Goal: Task Accomplishment & Management: Complete application form

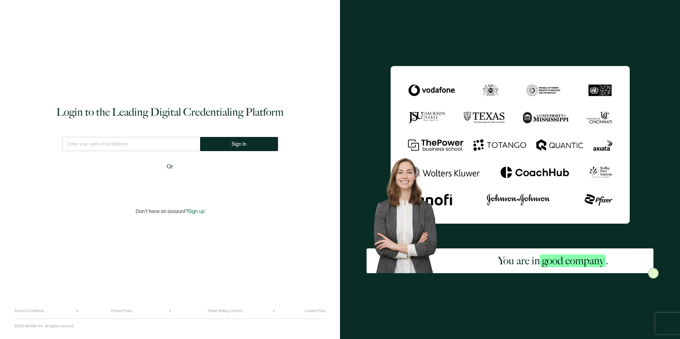
click at [107, 145] on input "text" at bounding box center [131, 144] width 138 height 14
type input "[PERSON_NAME][EMAIL_ADDRESS][DOMAIN_NAME]"
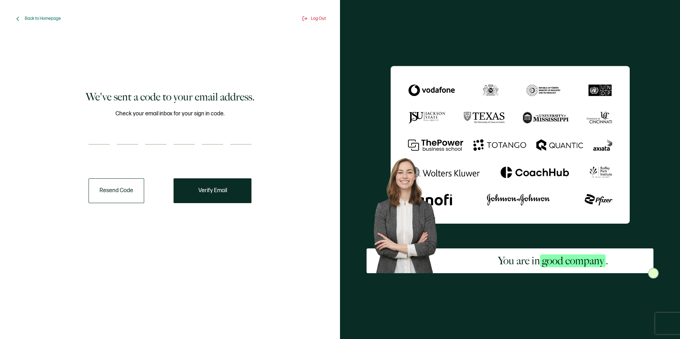
click at [96, 134] on input "number" at bounding box center [99, 138] width 21 height 14
paste input "2"
type input "2"
type input "5"
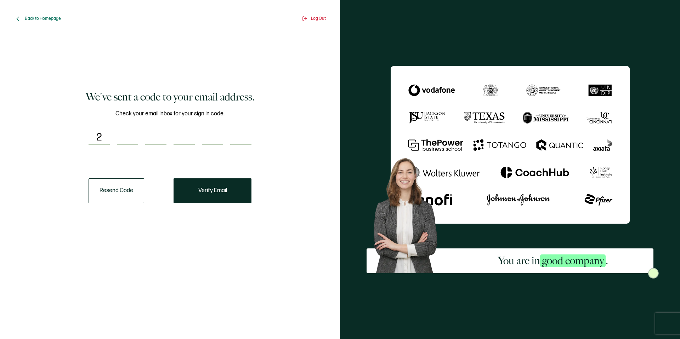
type input "8"
type input "0"
type input "2"
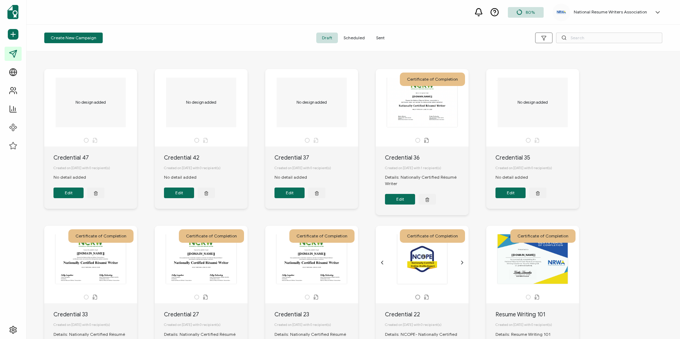
click at [382, 37] on span "Sent" at bounding box center [381, 38] width 20 height 11
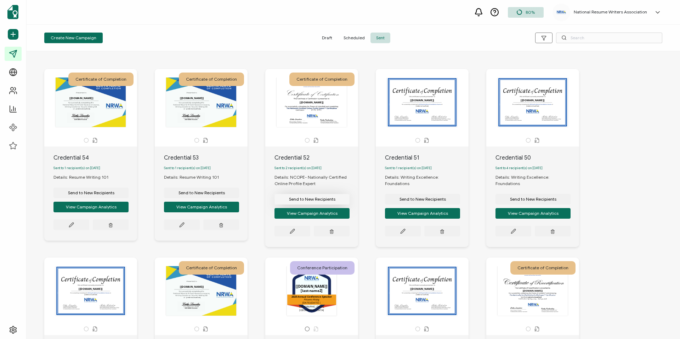
click at [333, 204] on button "Send to New Recipients" at bounding box center [312, 199] width 75 height 11
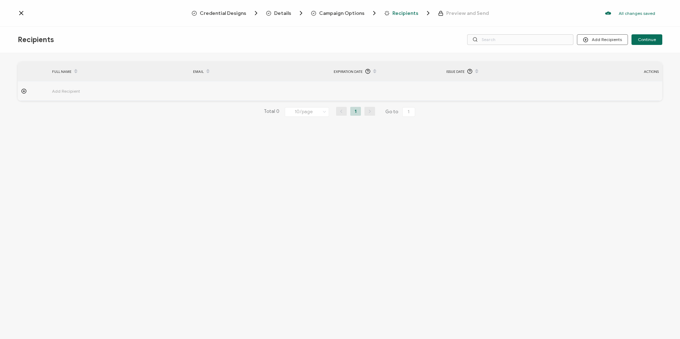
click at [79, 86] on td "Add Recipient" at bounding box center [119, 90] width 141 height 19
click at [209, 107] on input "text" at bounding box center [224, 110] width 62 height 11
paste input "[PERSON_NAME][EMAIL_ADDRESS][PERSON_NAME][DOMAIN_NAME]"
type input "[PERSON_NAME][EMAIL_ADDRESS][PERSON_NAME][DOMAIN_NAME]"
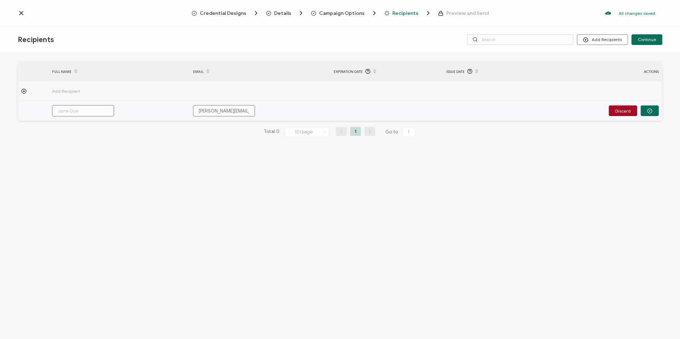
scroll to position [0, 30]
type input "[PERSON_NAME][EMAIL_ADDRESS][PERSON_NAME][DOMAIN_NAME]"
click at [88, 113] on input "text" at bounding box center [83, 110] width 62 height 11
type input "D"
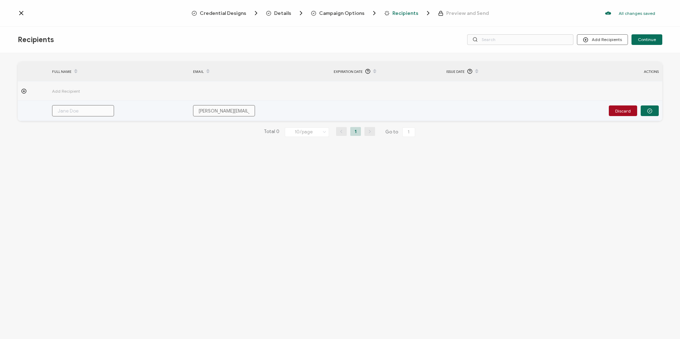
type input "D"
type input "Da"
type input "Dav"
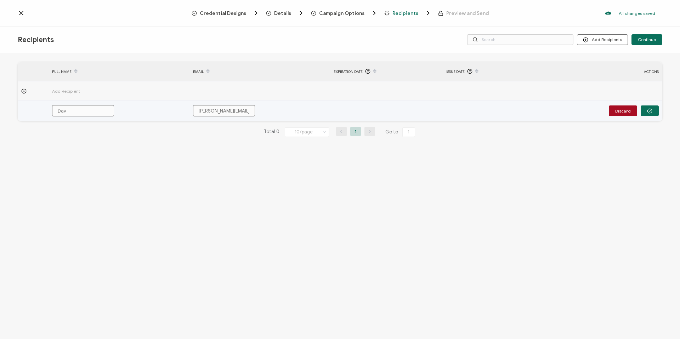
type input "Davi"
type input "[PERSON_NAME]"
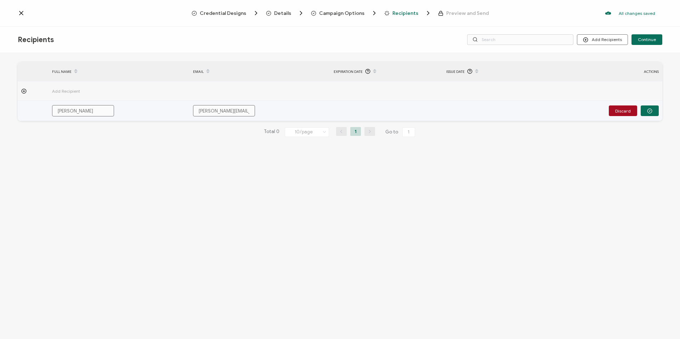
type input "[PERSON_NAME]"
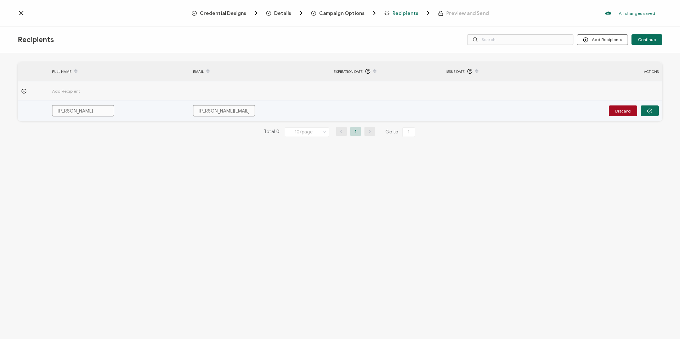
type input "[PERSON_NAME]"
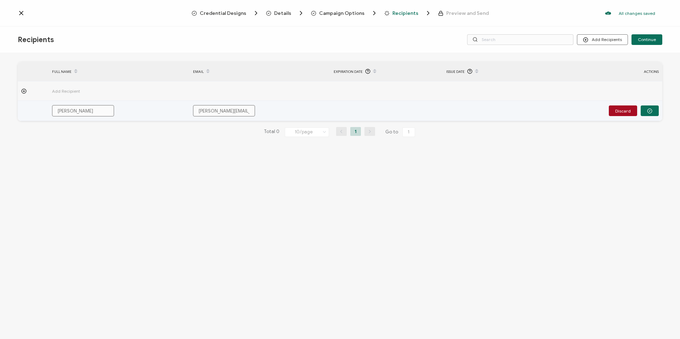
type input "[PERSON_NAME]"
click at [645, 114] on button "button" at bounding box center [650, 111] width 18 height 11
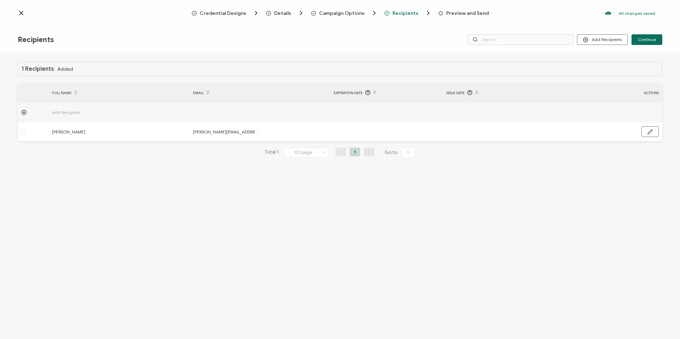
click at [76, 110] on span "Add Recipient" at bounding box center [85, 112] width 67 height 8
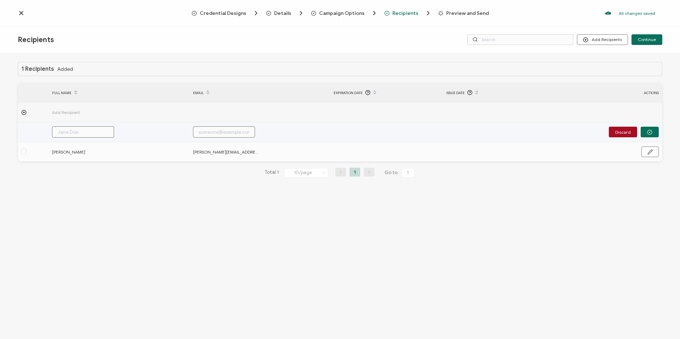
click at [229, 134] on input "text" at bounding box center [224, 131] width 62 height 11
paste input "[PERSON_NAME][EMAIL_ADDRESS][DOMAIN_NAME]"
type input "[PERSON_NAME][EMAIL_ADDRESS][DOMAIN_NAME]"
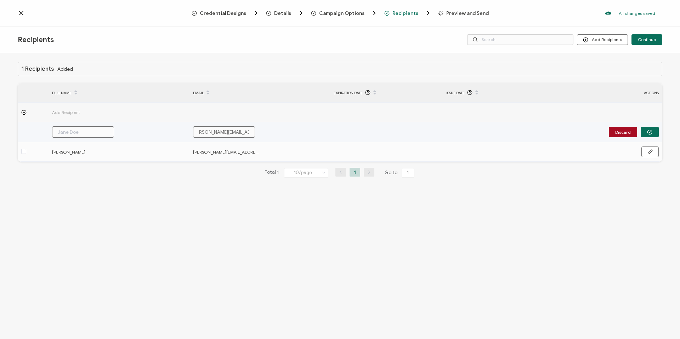
type input "[PERSON_NAME][EMAIL_ADDRESS][DOMAIN_NAME]"
click at [85, 131] on input "text" at bounding box center [83, 131] width 62 height 11
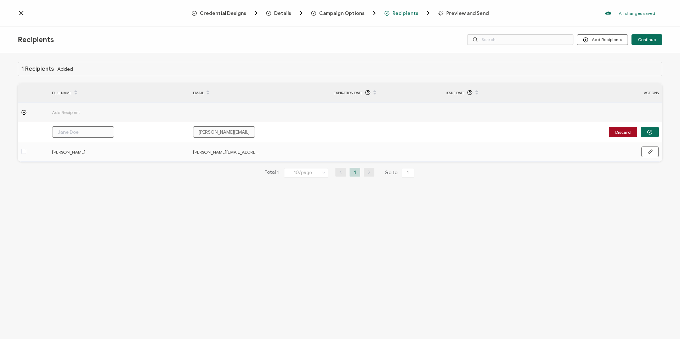
type input "P"
type input "Pa"
type input "Pat"
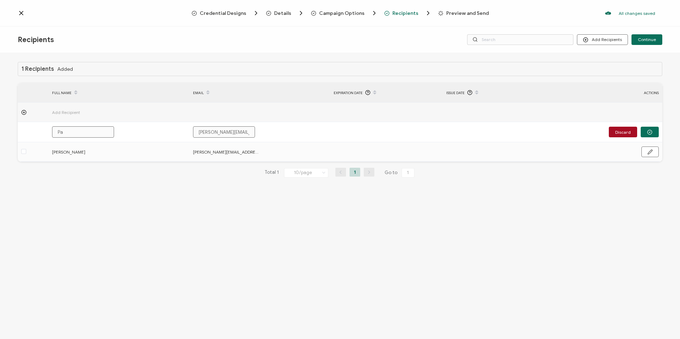
type input "Pat"
type input "Patr"
type input "Patri"
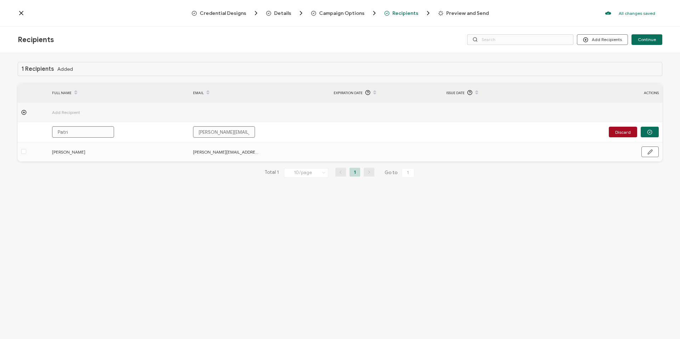
type input "Patric"
type input "[PERSON_NAME]"
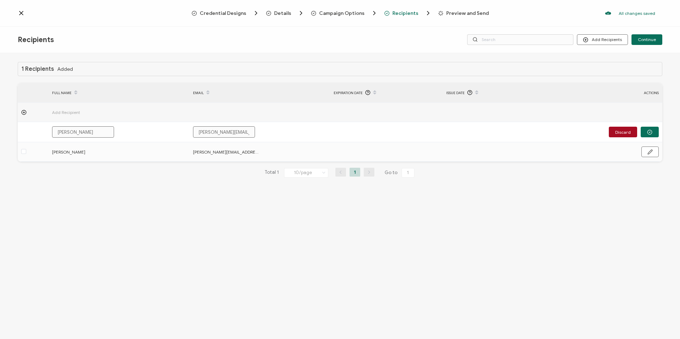
type input "[PERSON_NAME]"
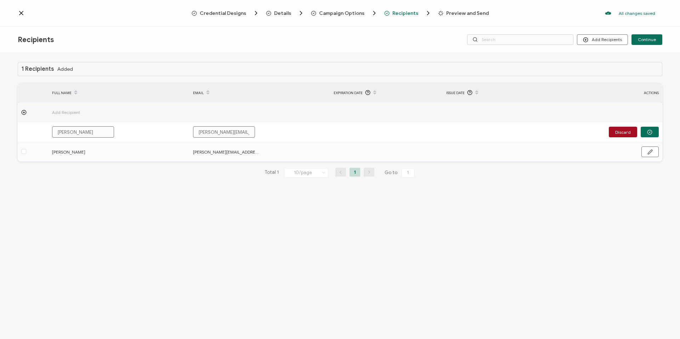
type input "[PERSON_NAME]"
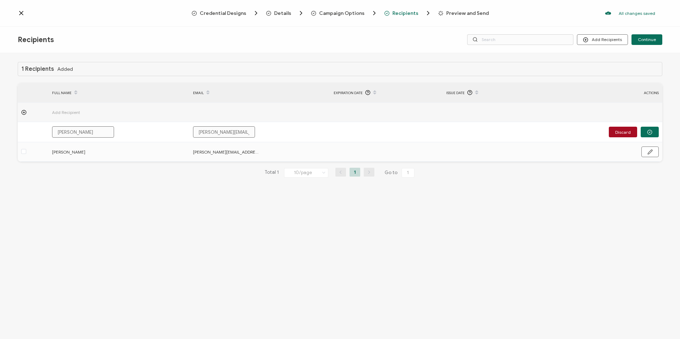
type input "[PERSON_NAME]"
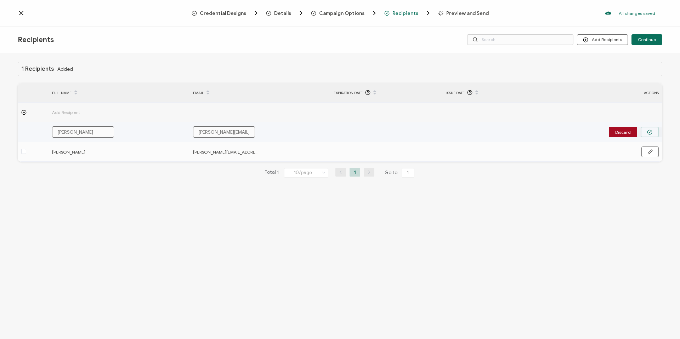
type input "[PERSON_NAME]"
click at [652, 136] on button "button" at bounding box center [650, 132] width 18 height 11
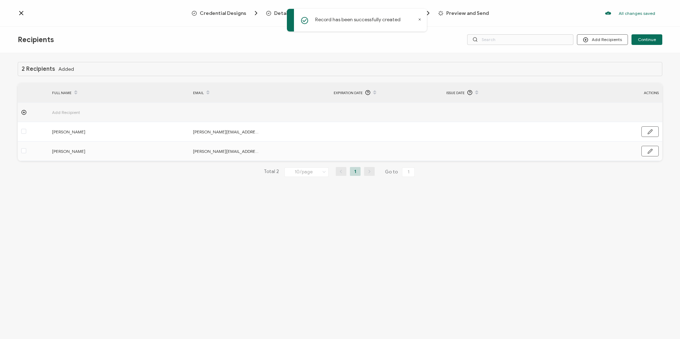
click at [447, 12] on span "Preview and Send" at bounding box center [467, 13] width 43 height 5
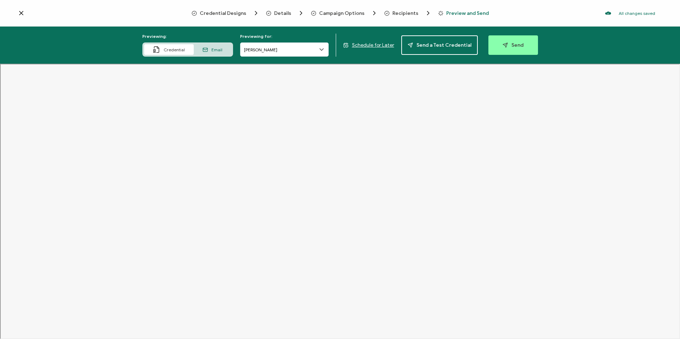
click at [402, 11] on span "Recipients" at bounding box center [405, 13] width 26 height 5
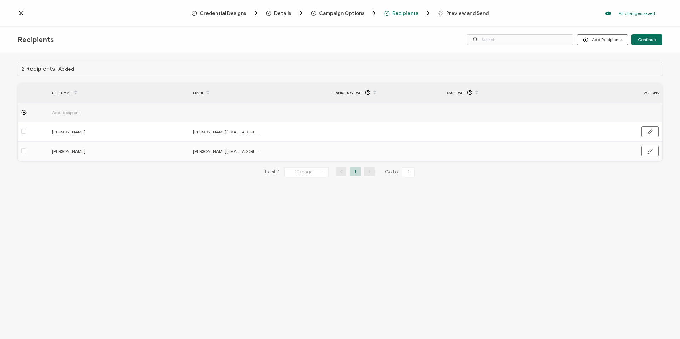
click at [70, 110] on span "Add Recipient" at bounding box center [85, 112] width 67 height 8
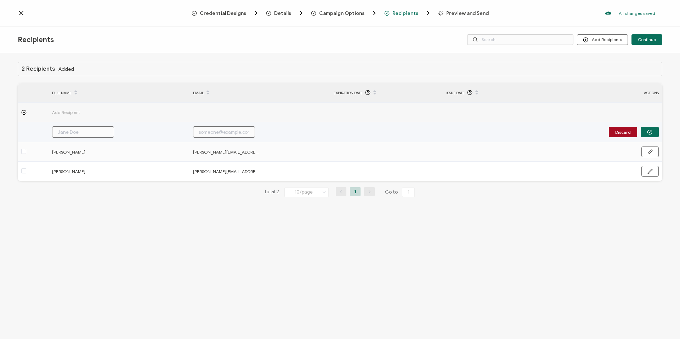
drag, startPoint x: 197, startPoint y: 133, endPoint x: 205, endPoint y: 132, distance: 8.5
click at [199, 133] on input "text" at bounding box center [224, 131] width 62 height 11
paste input "[PERSON_NAME][EMAIL_ADDRESS][PERSON_NAME][DOMAIN_NAME]"
type input "[PERSON_NAME][EMAIL_ADDRESS][PERSON_NAME][DOMAIN_NAME]"
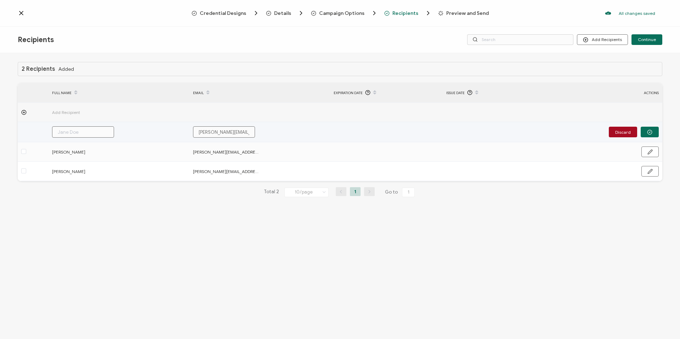
click at [75, 130] on input "text" at bounding box center [83, 131] width 62 height 11
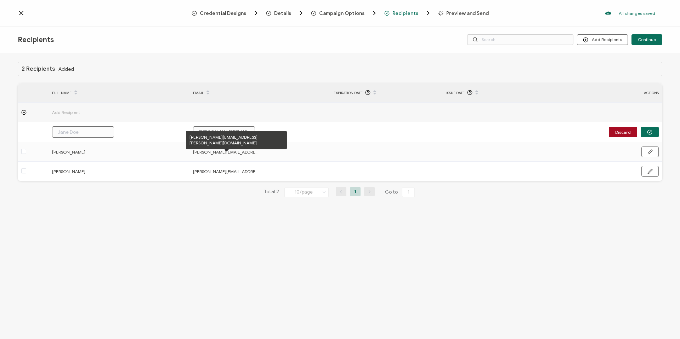
click at [209, 134] on div "[PERSON_NAME][EMAIL_ADDRESS][PERSON_NAME][DOMAIN_NAME]" at bounding box center [236, 140] width 101 height 18
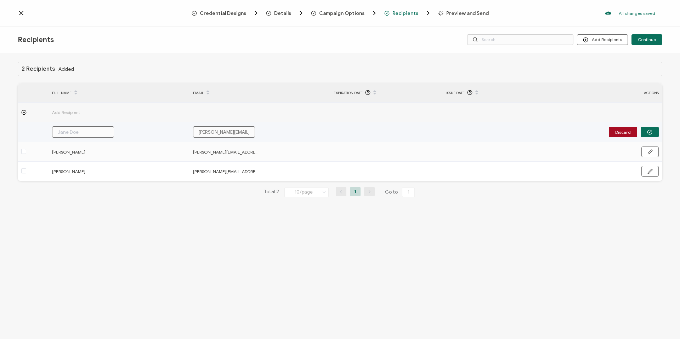
click at [207, 131] on input "[PERSON_NAME][EMAIL_ADDRESS][PERSON_NAME][DOMAIN_NAME]" at bounding box center [224, 131] width 62 height 11
type input "[PERSON_NAME][EMAIL_ADDRESS][PERSON_NAME][DOMAIN_NAME]"
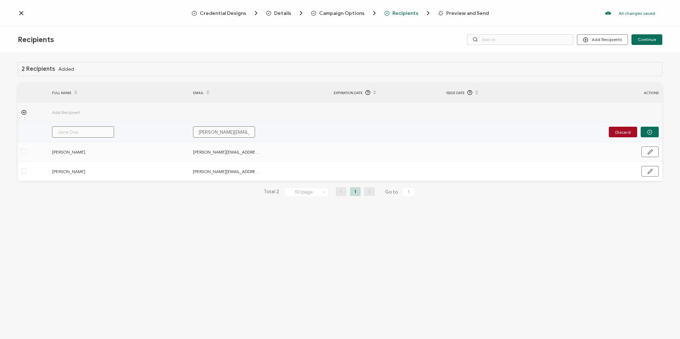
type input "[PERSON_NAME][EMAIL_ADDRESS][PERSON_NAME][DOMAIN_NAME]"
click at [98, 128] on input "text" at bounding box center [83, 131] width 62 height 11
type input "R"
type input "Ro"
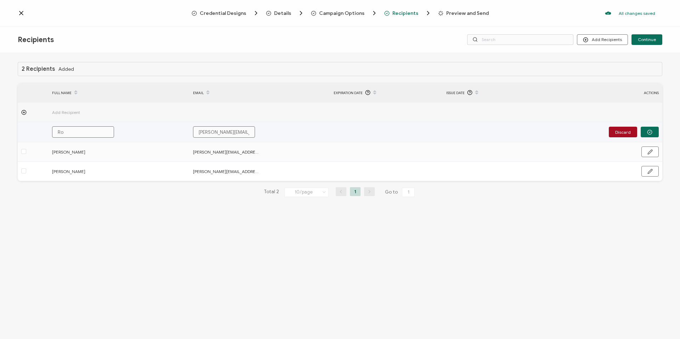
type input "Ro"
type input "[PERSON_NAME]"
type input "Robe"
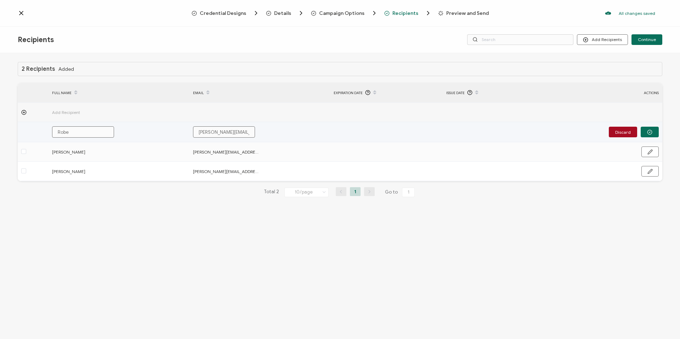
type input "Rober"
type input "[PERSON_NAME]"
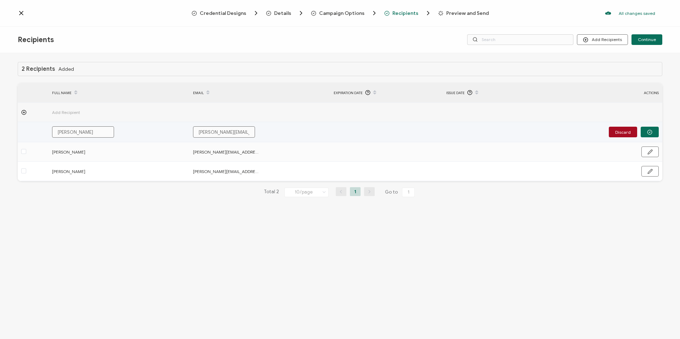
type input "[PERSON_NAME]"
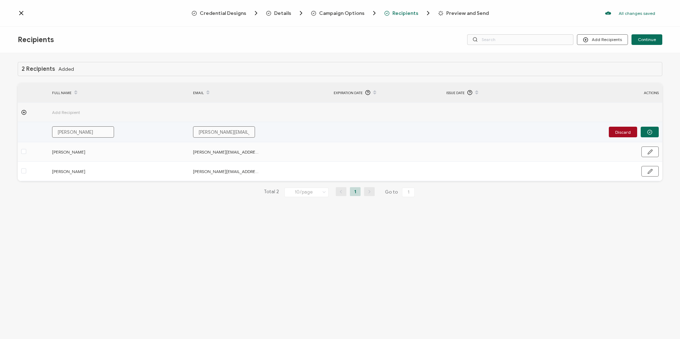
type input "[PERSON_NAME]"
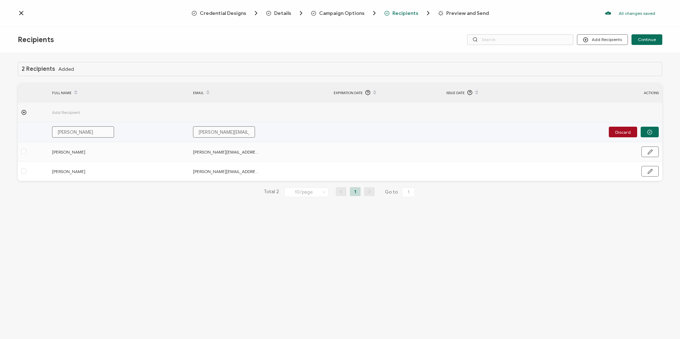
type input "[PERSON_NAME]"
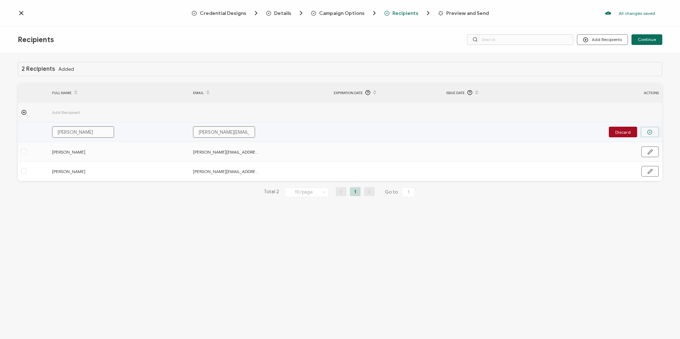
type input "[PERSON_NAME]"
click at [656, 131] on button "button" at bounding box center [650, 132] width 18 height 11
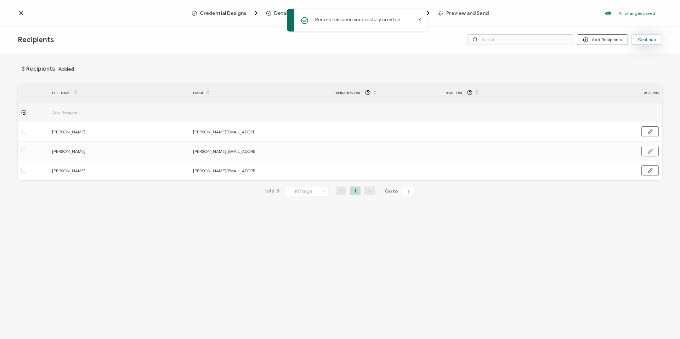
click at [656, 38] on span "Continue" at bounding box center [647, 40] width 18 height 4
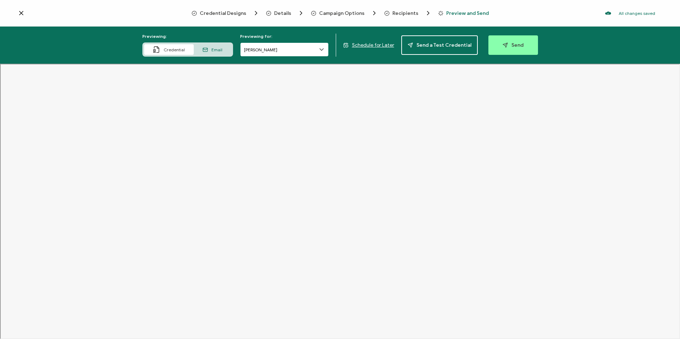
click at [300, 56] on input "[PERSON_NAME]" at bounding box center [284, 50] width 89 height 14
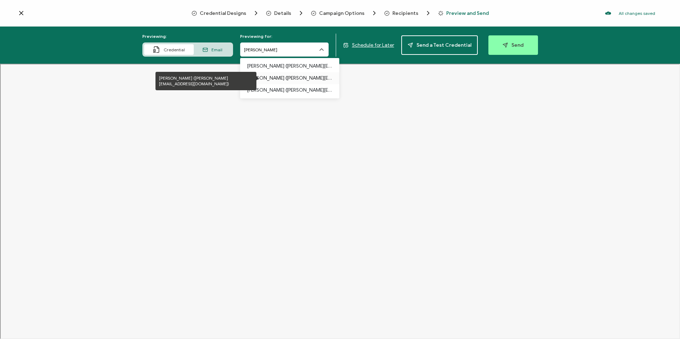
click at [282, 83] on p "[PERSON_NAME] ([PERSON_NAME][EMAIL_ADDRESS][DOMAIN_NAME])" at bounding box center [289, 78] width 85 height 12
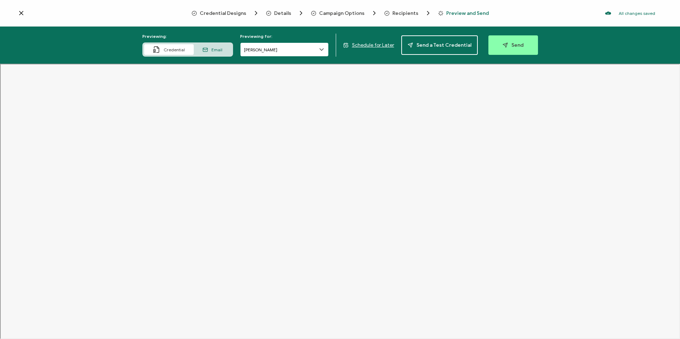
click at [272, 50] on input "[PERSON_NAME]" at bounding box center [284, 50] width 89 height 14
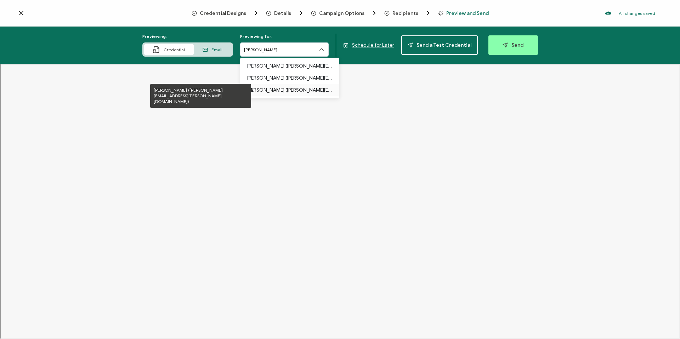
click at [278, 96] on p "[PERSON_NAME] ([PERSON_NAME][EMAIL_ADDRESS][PERSON_NAME][DOMAIN_NAME])" at bounding box center [289, 90] width 85 height 12
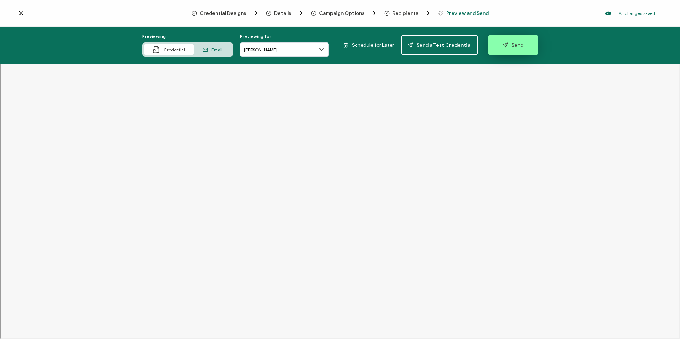
click at [516, 49] on button "Send" at bounding box center [513, 44] width 50 height 19
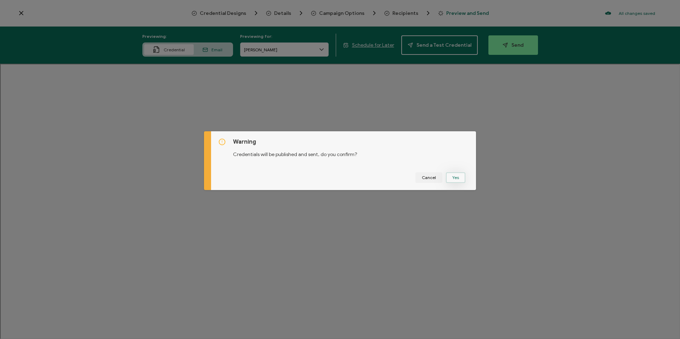
click at [457, 177] on button "Yes" at bounding box center [455, 178] width 19 height 11
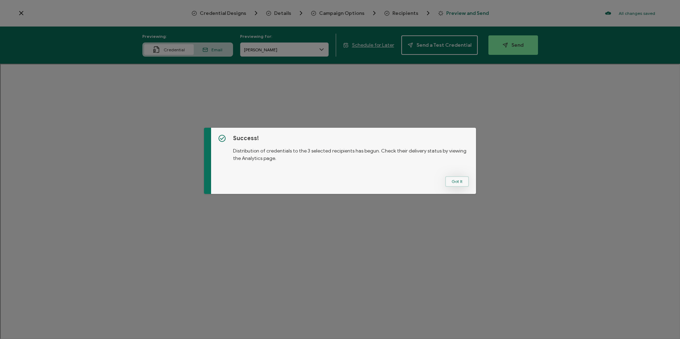
click at [454, 179] on button "Got It" at bounding box center [457, 181] width 24 height 11
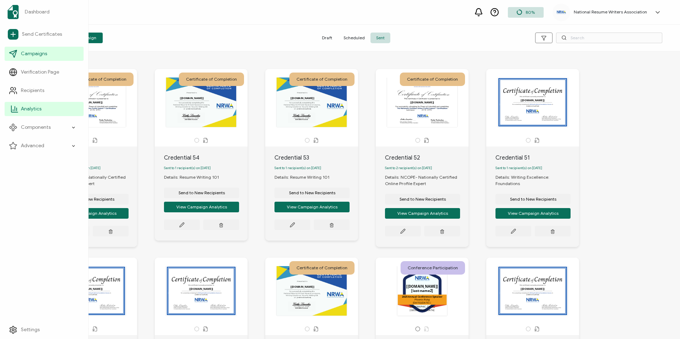
click at [35, 103] on link "Analytics" at bounding box center [44, 109] width 79 height 14
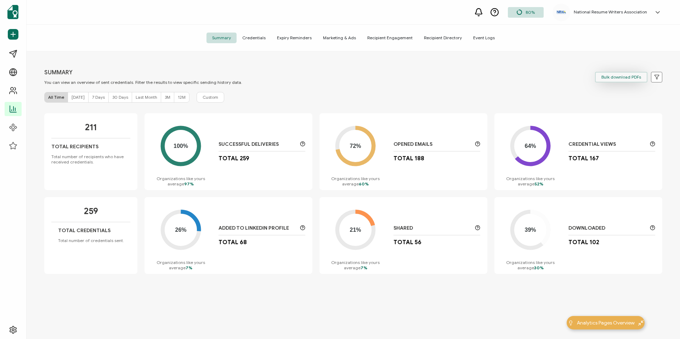
click at [610, 80] on button "Bulk download PDFs" at bounding box center [621, 77] width 52 height 11
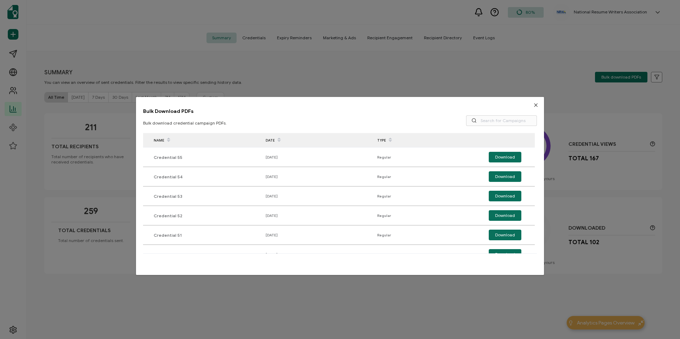
click at [535, 103] on icon "Close" at bounding box center [536, 105] width 6 height 6
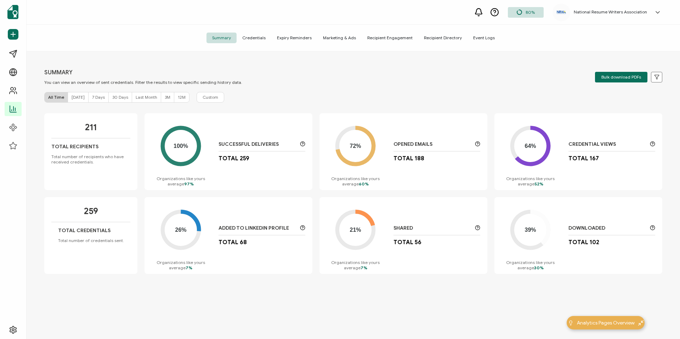
click at [265, 38] on span "Credentials" at bounding box center [254, 38] width 35 height 11
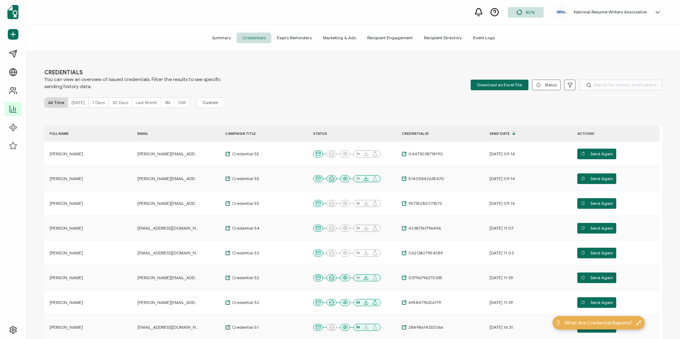
click at [226, 34] on span "Summary" at bounding box center [222, 38] width 30 height 11
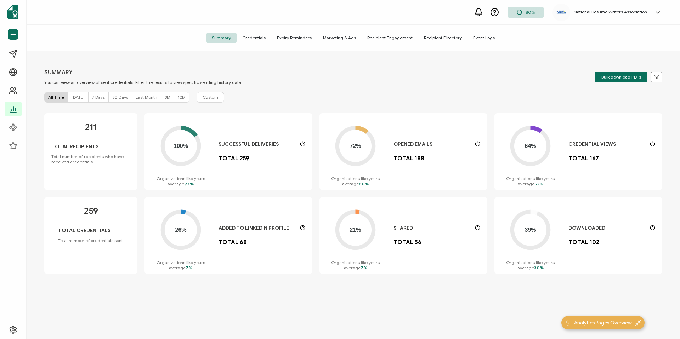
click at [259, 38] on span "Credentials" at bounding box center [254, 38] width 35 height 11
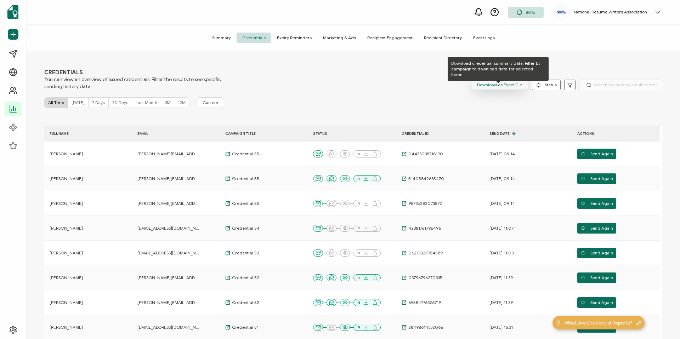
click at [486, 84] on span "Download as Excel File" at bounding box center [499, 85] width 45 height 11
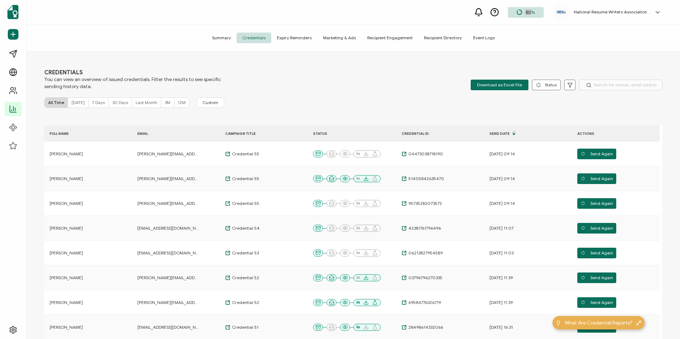
click at [538, 1] on div "80% National Resume Writers Association [PERSON_NAME] [PERSON_NAME][EMAIL_ADDRE…" at bounding box center [354, 12] width 654 height 25
